Goal: Information Seeking & Learning: Learn about a topic

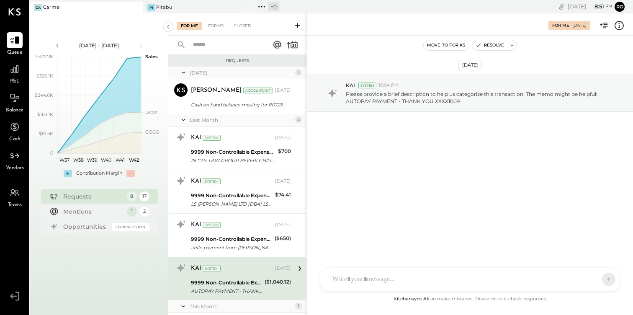
scroll to position [171, 0]
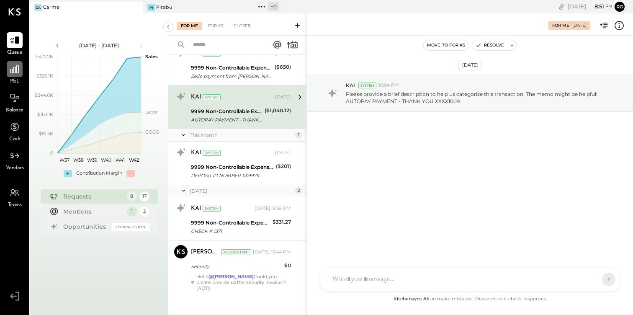
click at [19, 76] on div at bounding box center [15, 69] width 16 height 16
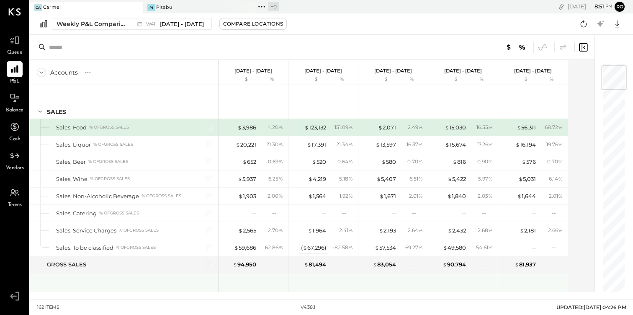
scroll to position [34, 0]
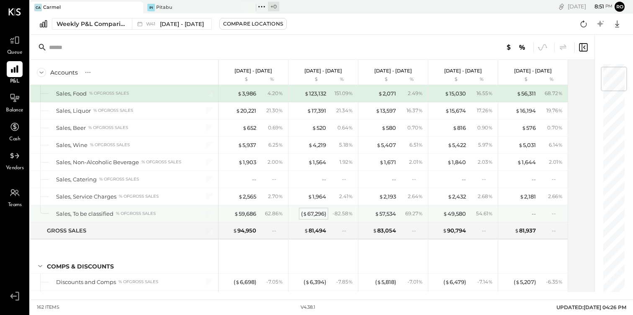
click at [315, 214] on div "( $ 67,296 )" at bounding box center [313, 214] width 25 height 8
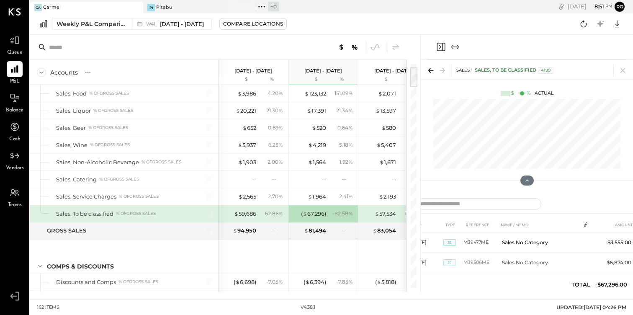
click at [459, 41] on div at bounding box center [527, 47] width 199 height 25
click at [457, 44] on icon "Expand panel (e)" at bounding box center [455, 47] width 10 height 10
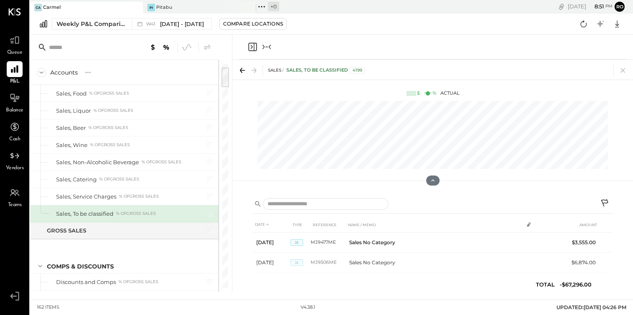
click at [604, 203] on icon at bounding box center [605, 202] width 7 height 7
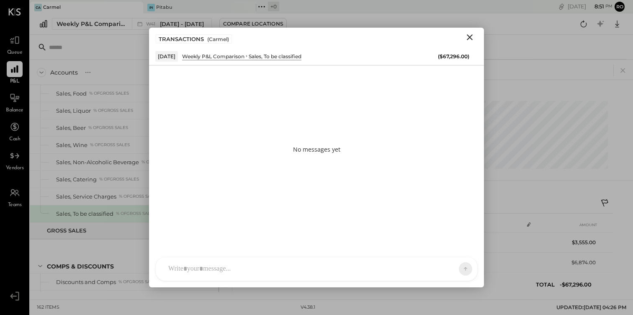
click at [364, 262] on div at bounding box center [309, 269] width 290 height 18
click at [457, 266] on button at bounding box center [449, 268] width 31 height 13
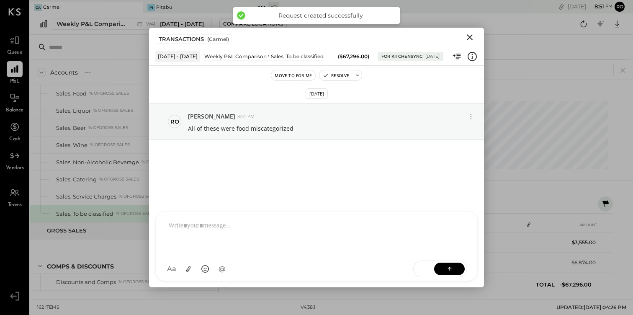
click at [469, 34] on icon "Close" at bounding box center [470, 37] width 10 height 10
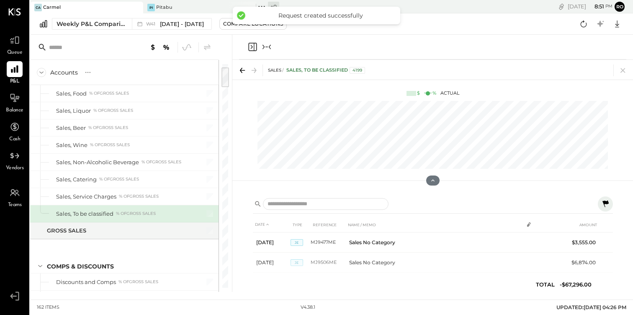
click at [271, 47] on icon "Collapse panel (e)" at bounding box center [267, 47] width 10 height 10
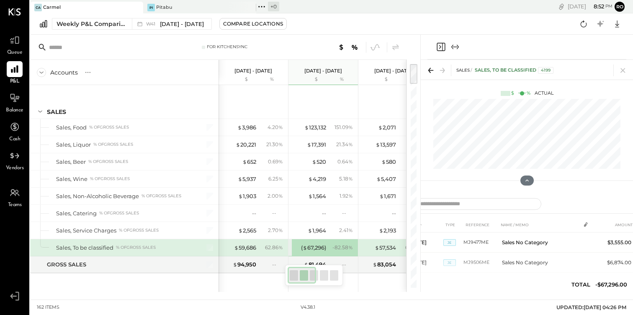
click at [460, 46] on icon "Expand panel (e)" at bounding box center [455, 47] width 10 height 10
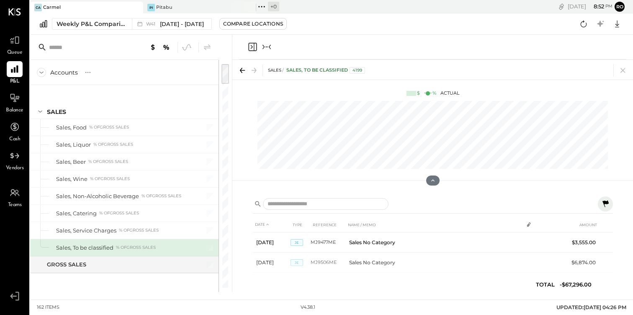
click at [251, 48] on icon "Close panel" at bounding box center [253, 47] width 10 height 10
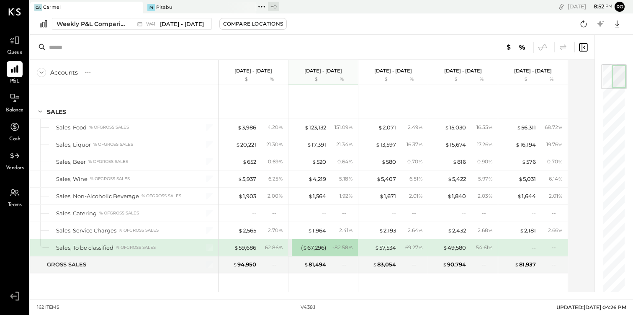
click at [387, 54] on div at bounding box center [312, 47] width 565 height 25
click at [173, 22] on span "[DATE] - [DATE]" at bounding box center [182, 24] width 44 height 8
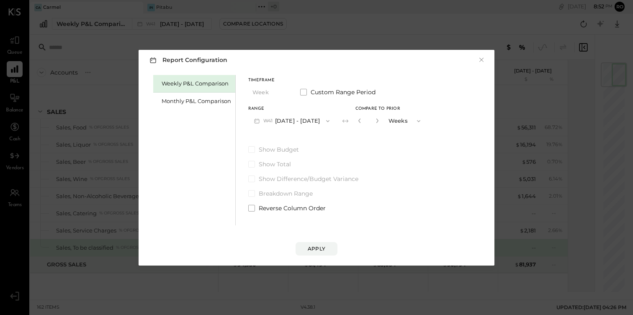
click at [305, 121] on button "W41 [DATE] - [DATE]" at bounding box center [291, 121] width 87 height 16
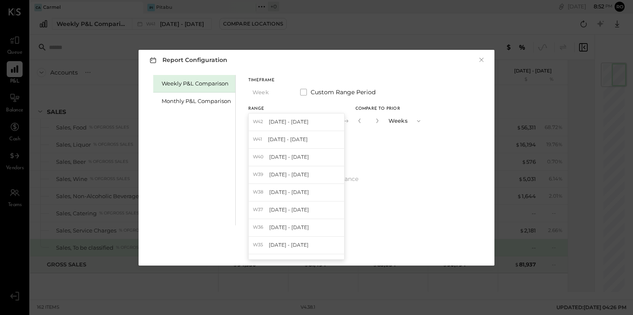
click at [393, 147] on label "Show Budget" at bounding box center [337, 149] width 178 height 8
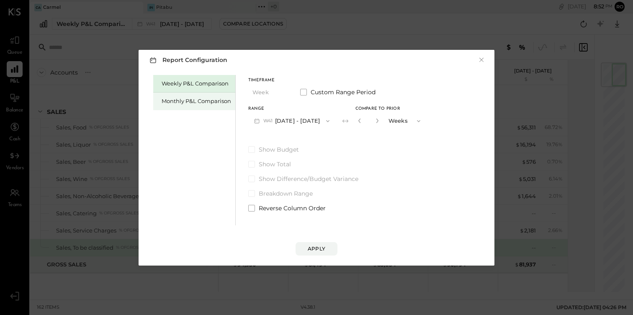
click at [195, 97] on div "Monthly P&L Comparison" at bounding box center [194, 102] width 82 height 18
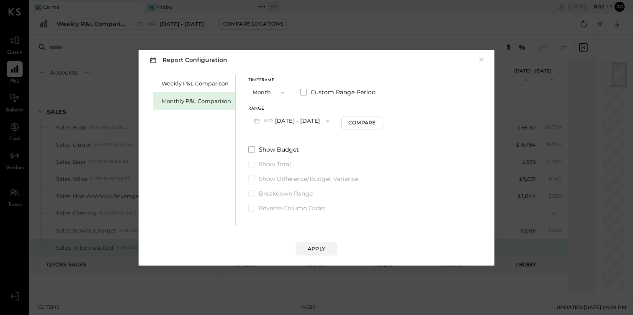
click at [300, 121] on button "M10 [DATE] - [DATE]" at bounding box center [291, 121] width 87 height 16
click at [390, 138] on div "Weekly P&L Comparison Monthly P&L Comparison Timeframe Month Custom Range Perio…" at bounding box center [316, 149] width 339 height 152
click at [356, 123] on div "Compare" at bounding box center [362, 122] width 27 height 7
click at [323, 243] on button "Apply" at bounding box center [317, 248] width 42 height 13
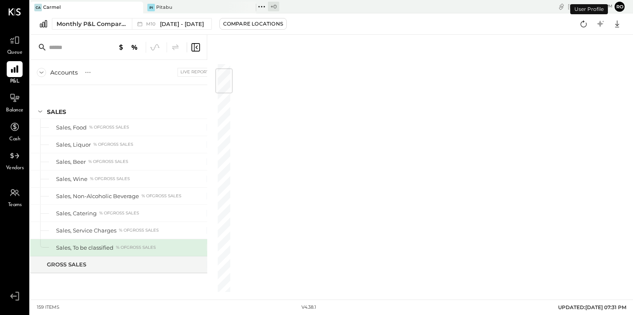
scroll to position [51, 0]
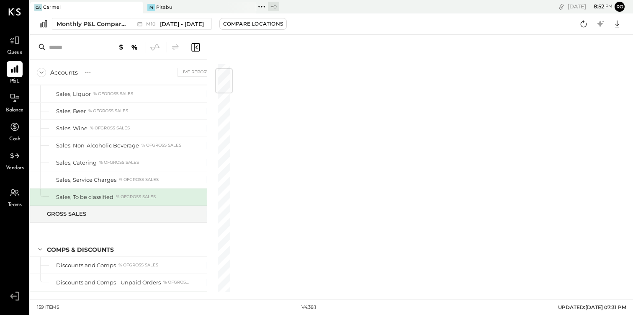
click at [200, 48] on icon at bounding box center [195, 47] width 8 height 8
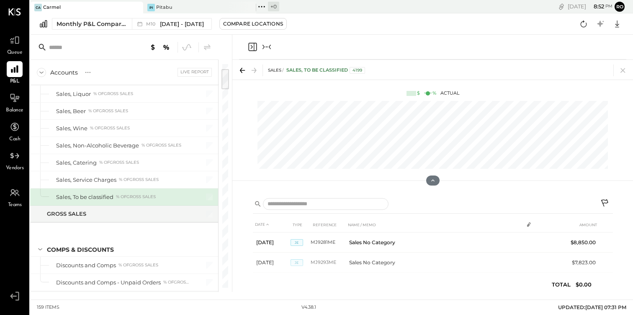
click at [268, 46] on icon "Collapse panel (e)" at bounding box center [267, 47] width 10 height 10
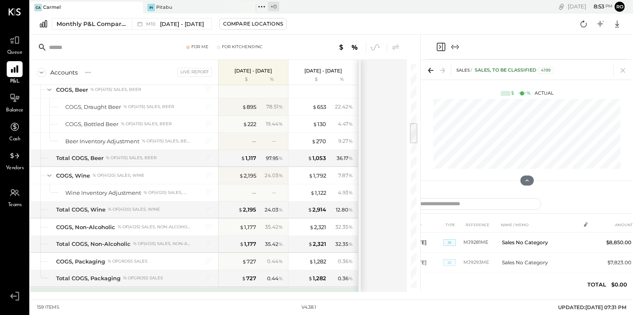
scroll to position [643, 0]
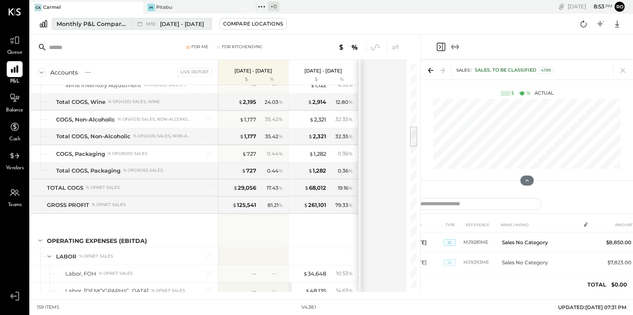
click at [183, 26] on span "[DATE] - [DATE]" at bounding box center [182, 24] width 44 height 8
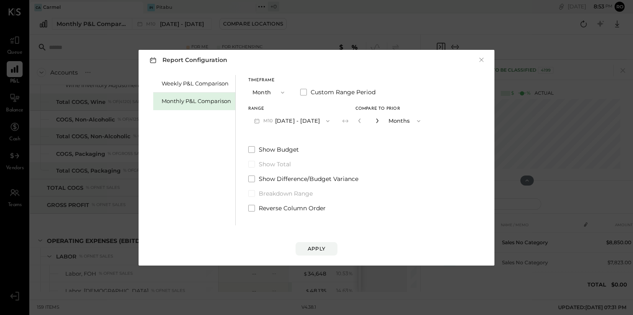
click at [375, 121] on icon "button" at bounding box center [377, 120] width 5 height 5
type input "*"
click at [317, 248] on div "Apply" at bounding box center [317, 248] width 18 height 7
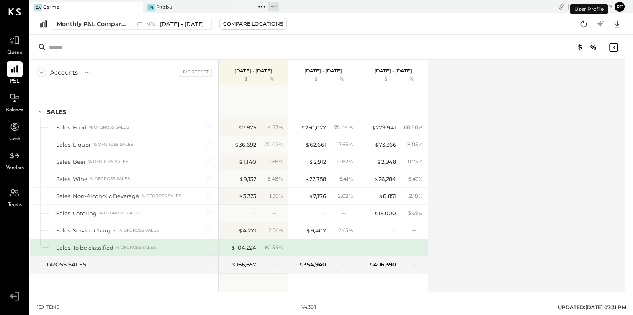
scroll to position [51, 0]
